Goal: Transaction & Acquisition: Book appointment/travel/reservation

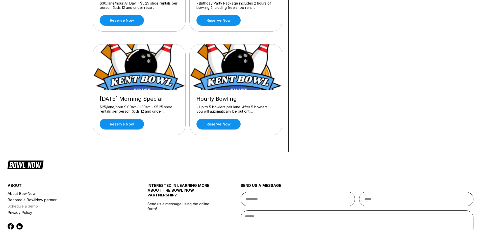
scroll to position [63, 0]
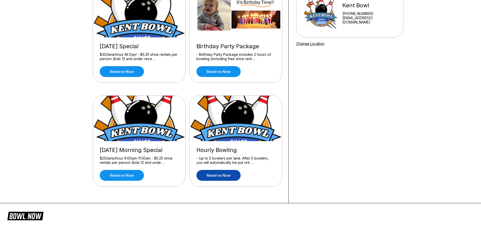
click at [220, 175] on link "Reserve now" at bounding box center [218, 175] width 44 height 11
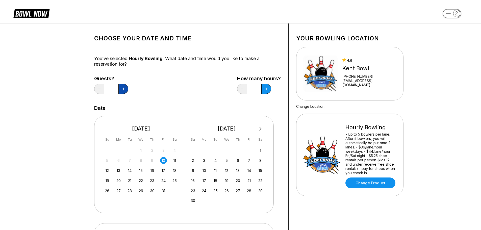
click at [124, 91] on button at bounding box center [123, 89] width 10 height 10
type input "*"
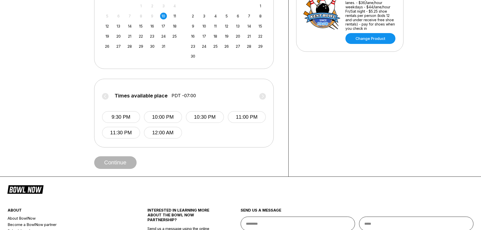
scroll to position [151, 0]
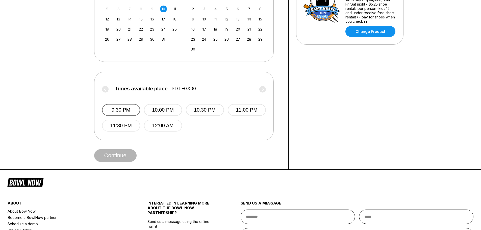
click at [114, 113] on button "9:30 PM" at bounding box center [121, 110] width 38 height 12
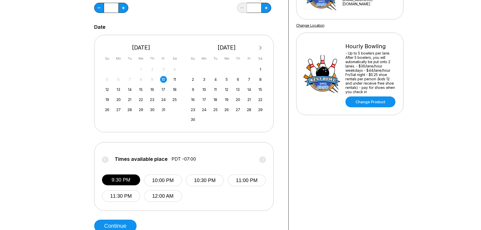
scroll to position [76, 0]
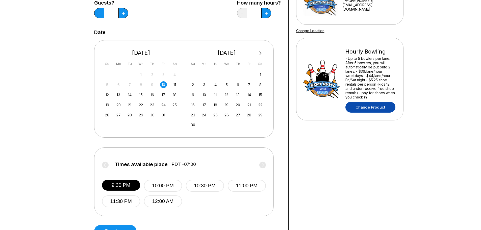
click at [371, 106] on link "Change Product" at bounding box center [370, 107] width 50 height 11
